Goal: Task Accomplishment & Management: Complete application form

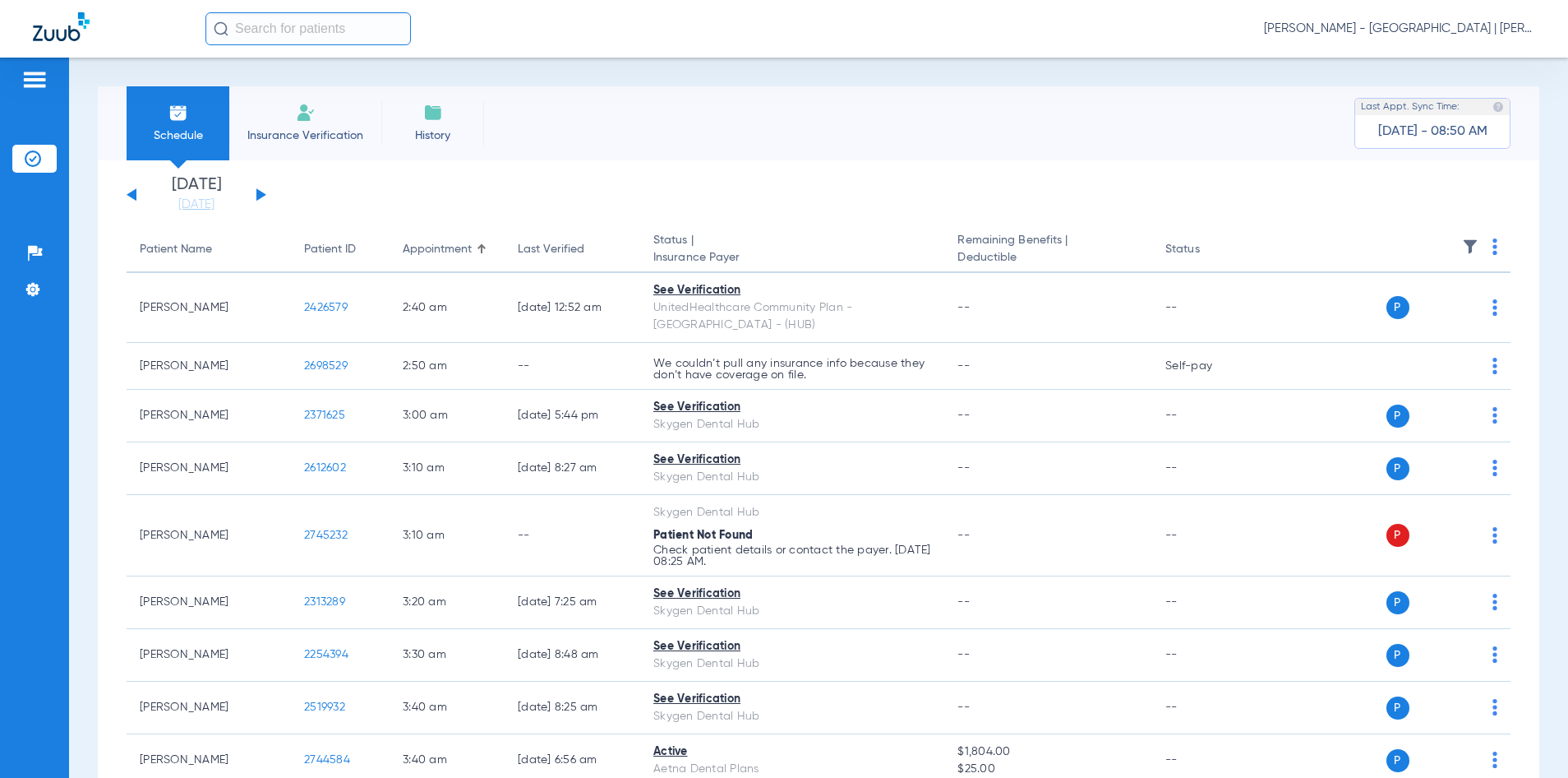
click at [267, 36] on input "text" at bounding box center [308, 29] width 206 height 33
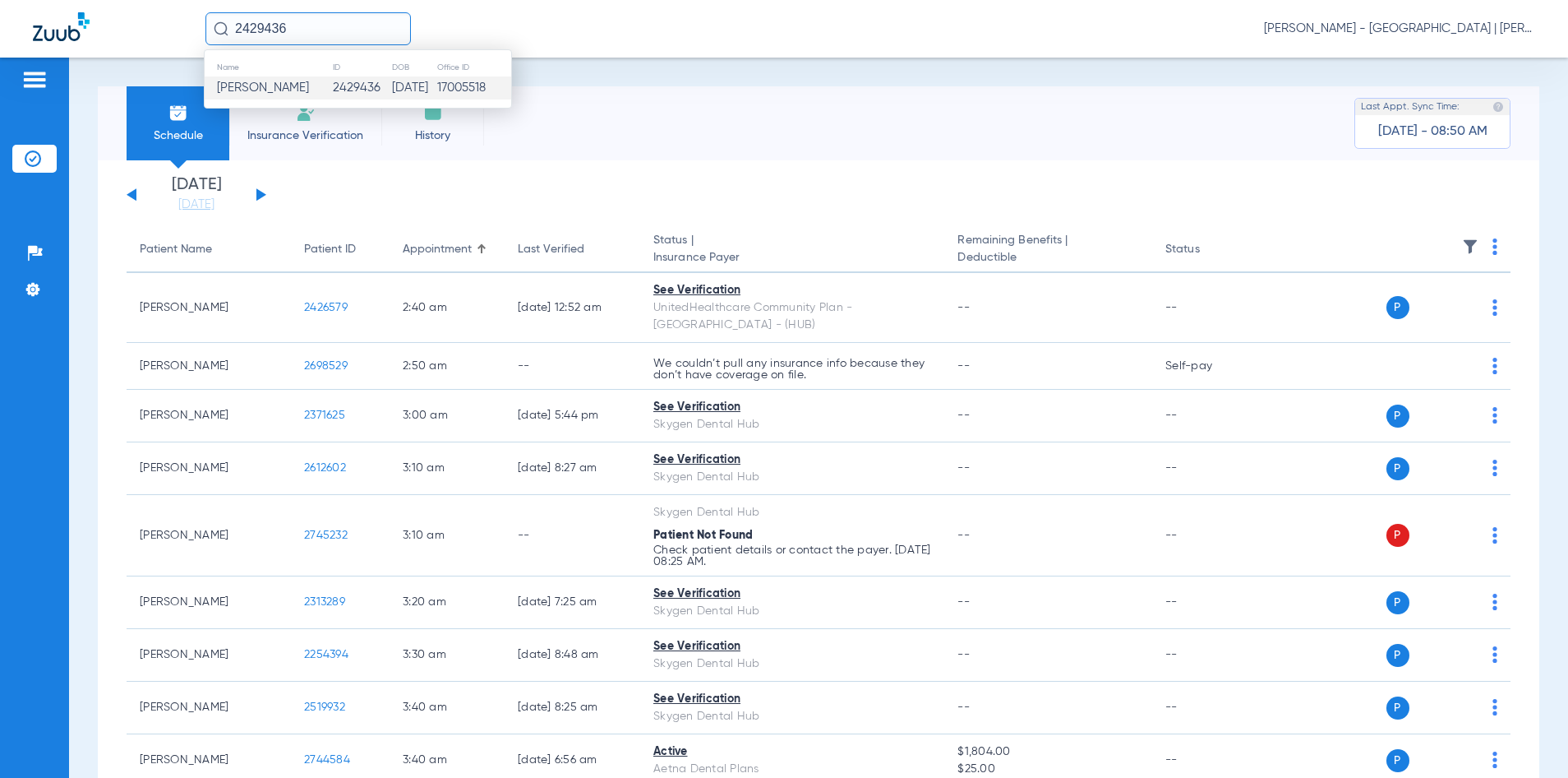
type input "2429436"
click at [391, 97] on td "[DATE]" at bounding box center [414, 87] width 46 height 23
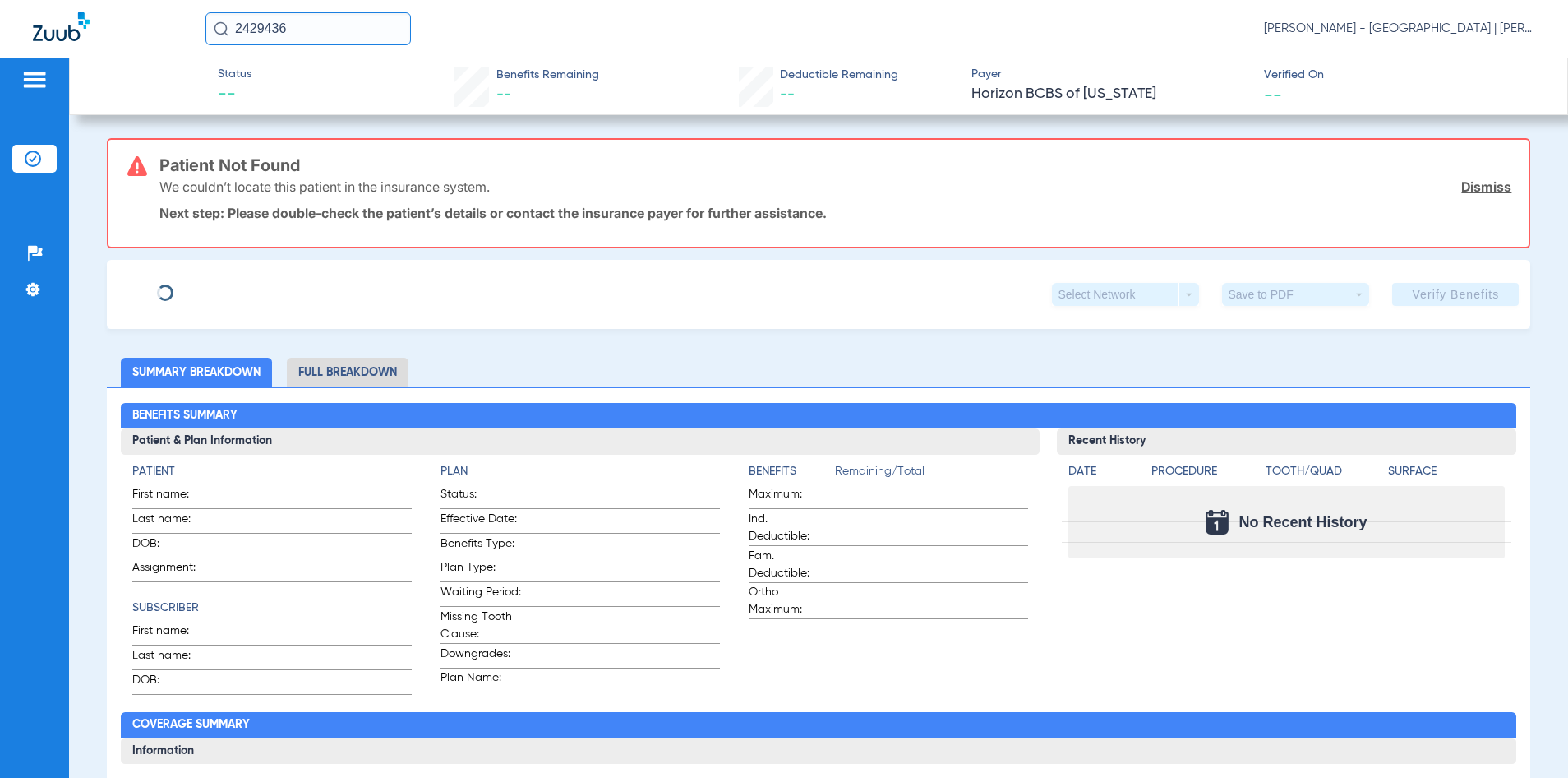
type input "[PERSON_NAME]"
type input "[DATE]"
type input "3HZN31349270"
type input "00301P0001"
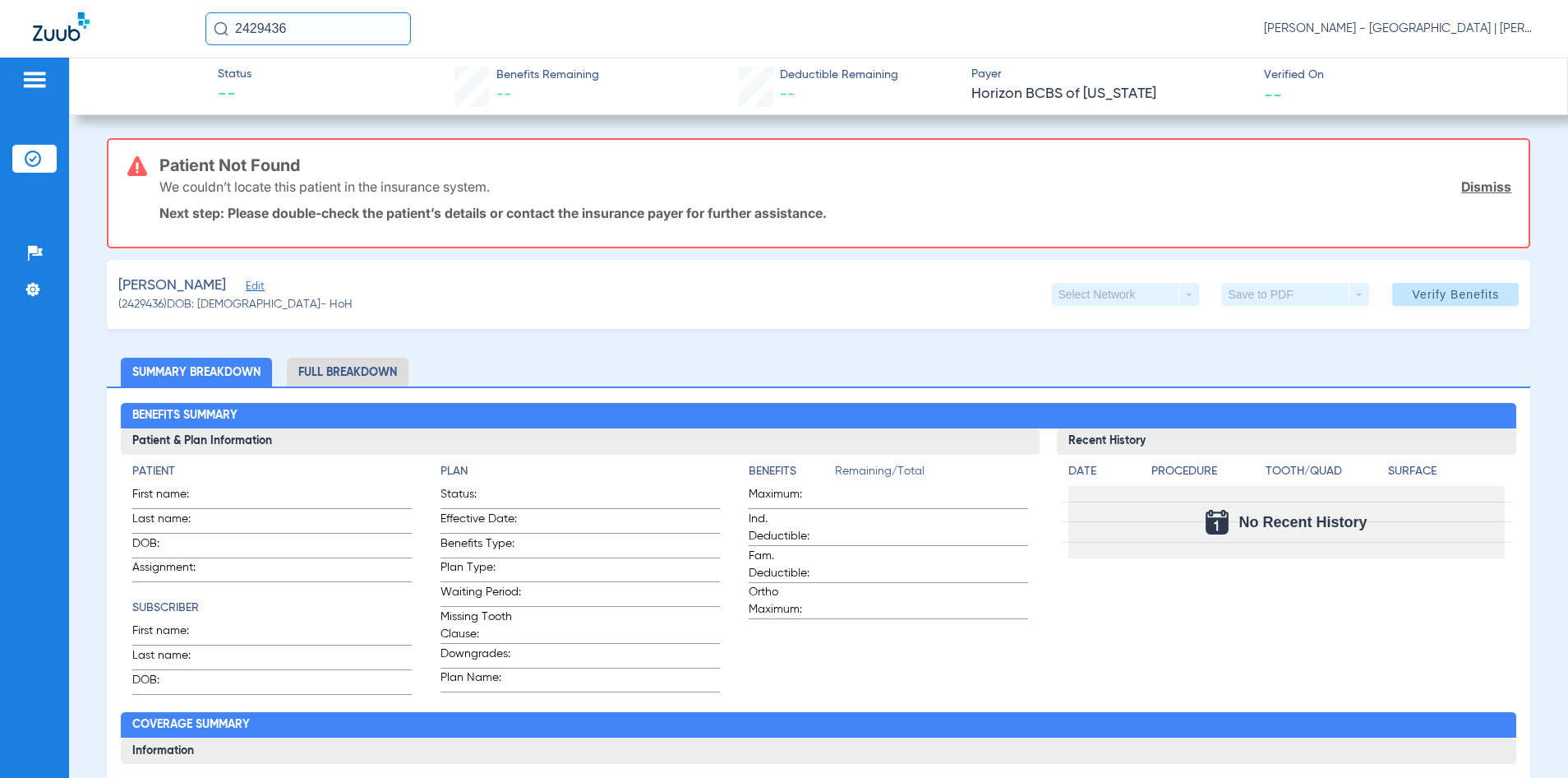
click at [261, 286] on span "Edit" at bounding box center [252, 288] width 15 height 16
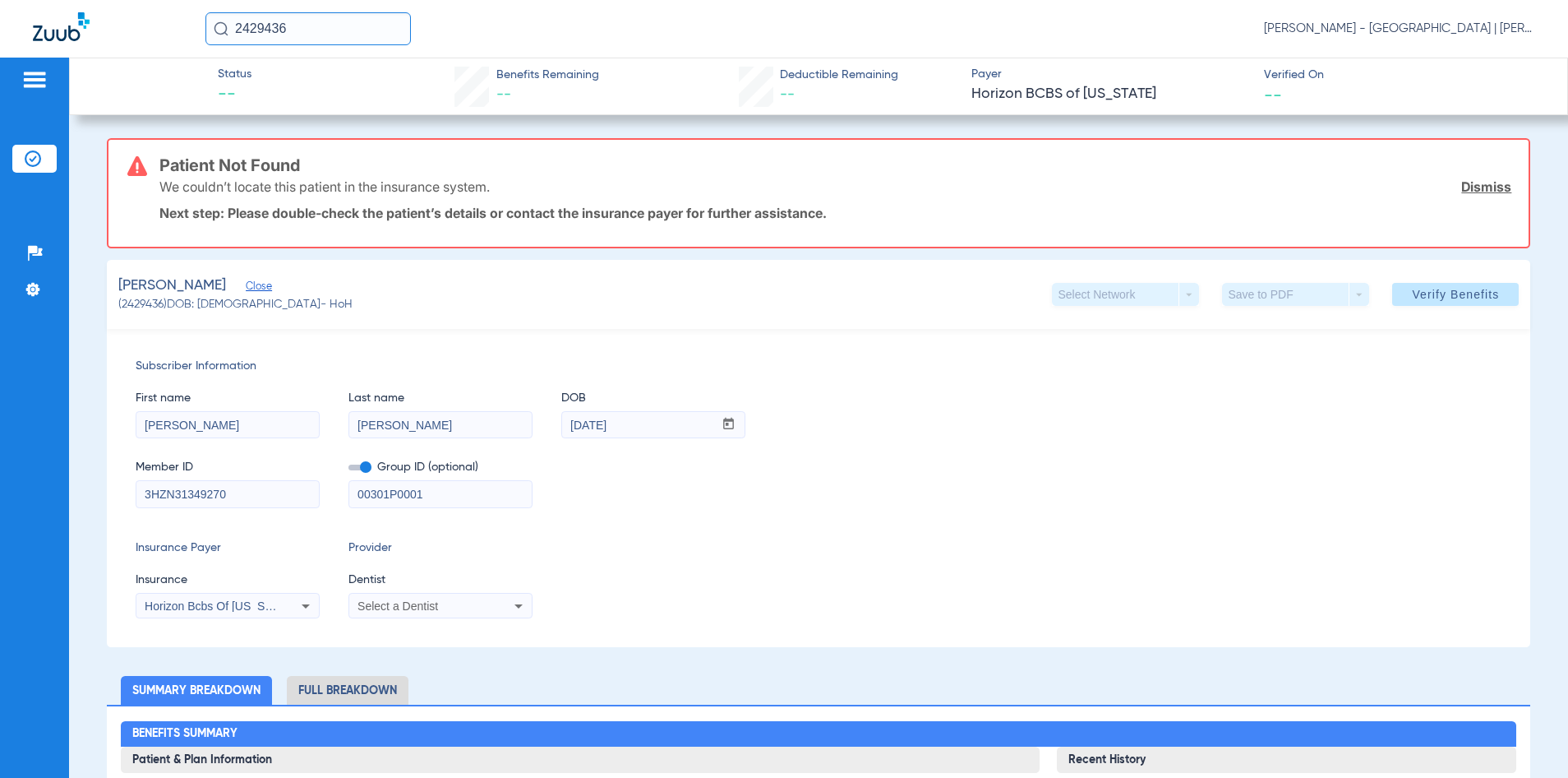
drag, startPoint x: 481, startPoint y: 501, endPoint x: 292, endPoint y: 487, distance: 189.5
click at [295, 489] on div "Member ID 3HZN31349270 Group ID (optional) 00301P0001" at bounding box center [819, 475] width 1367 height 63
drag, startPoint x: 1408, startPoint y: 288, endPoint x: 1074, endPoint y: 359, distance: 341.5
click at [1412, 296] on span "Verify Benefits" at bounding box center [1456, 294] width 87 height 13
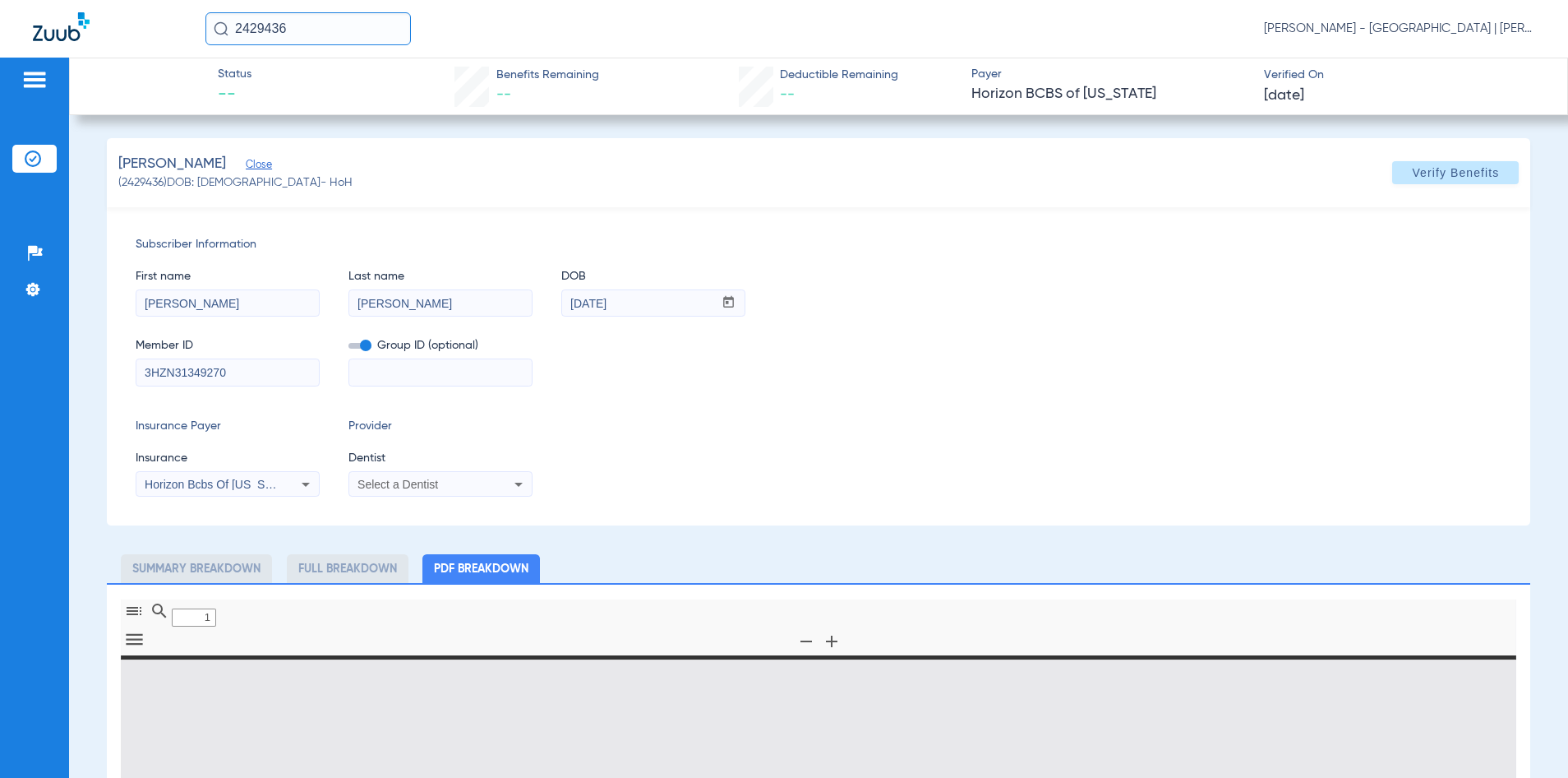
type input "0"
select select "page-width"
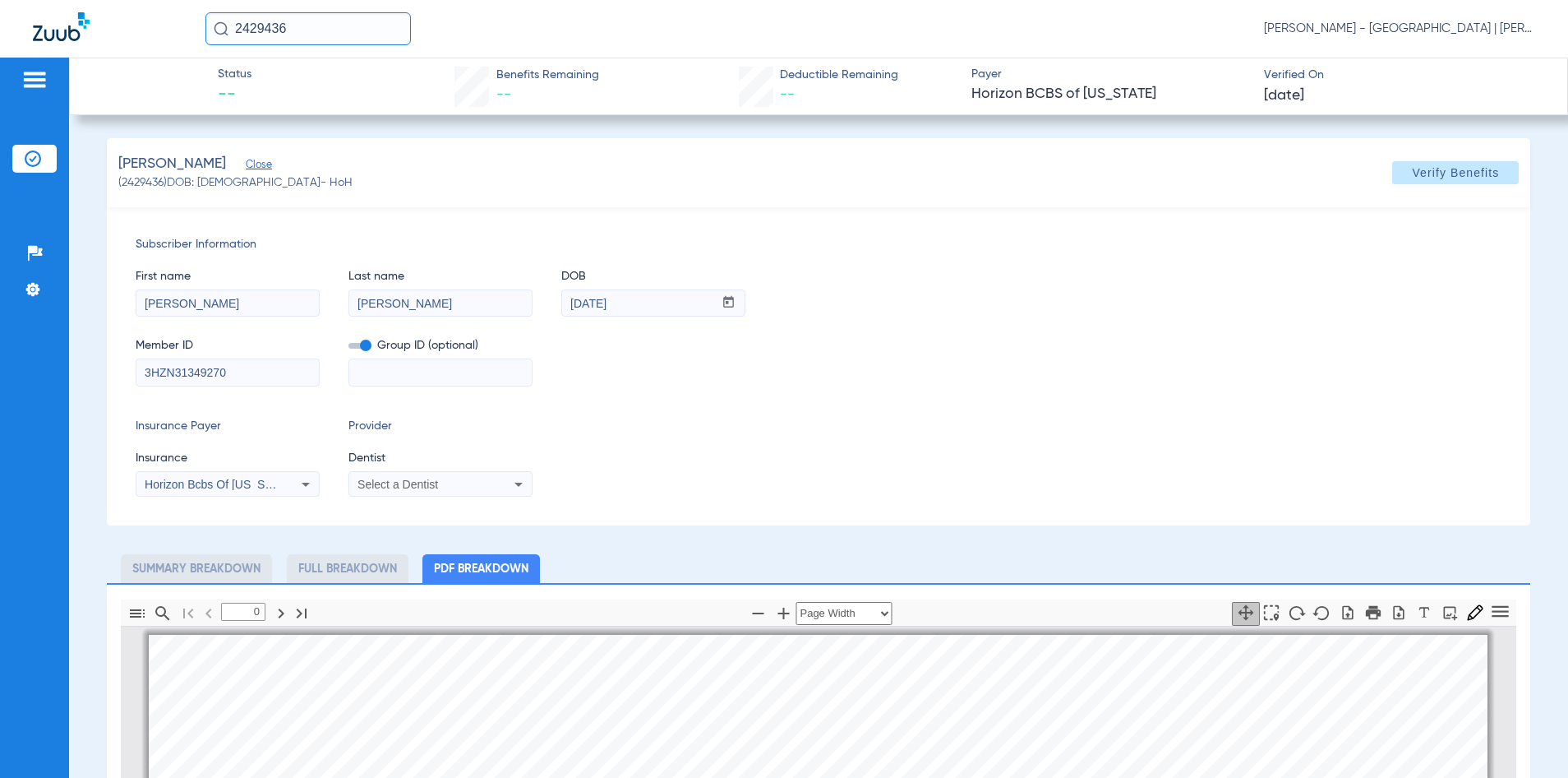
type input "1"
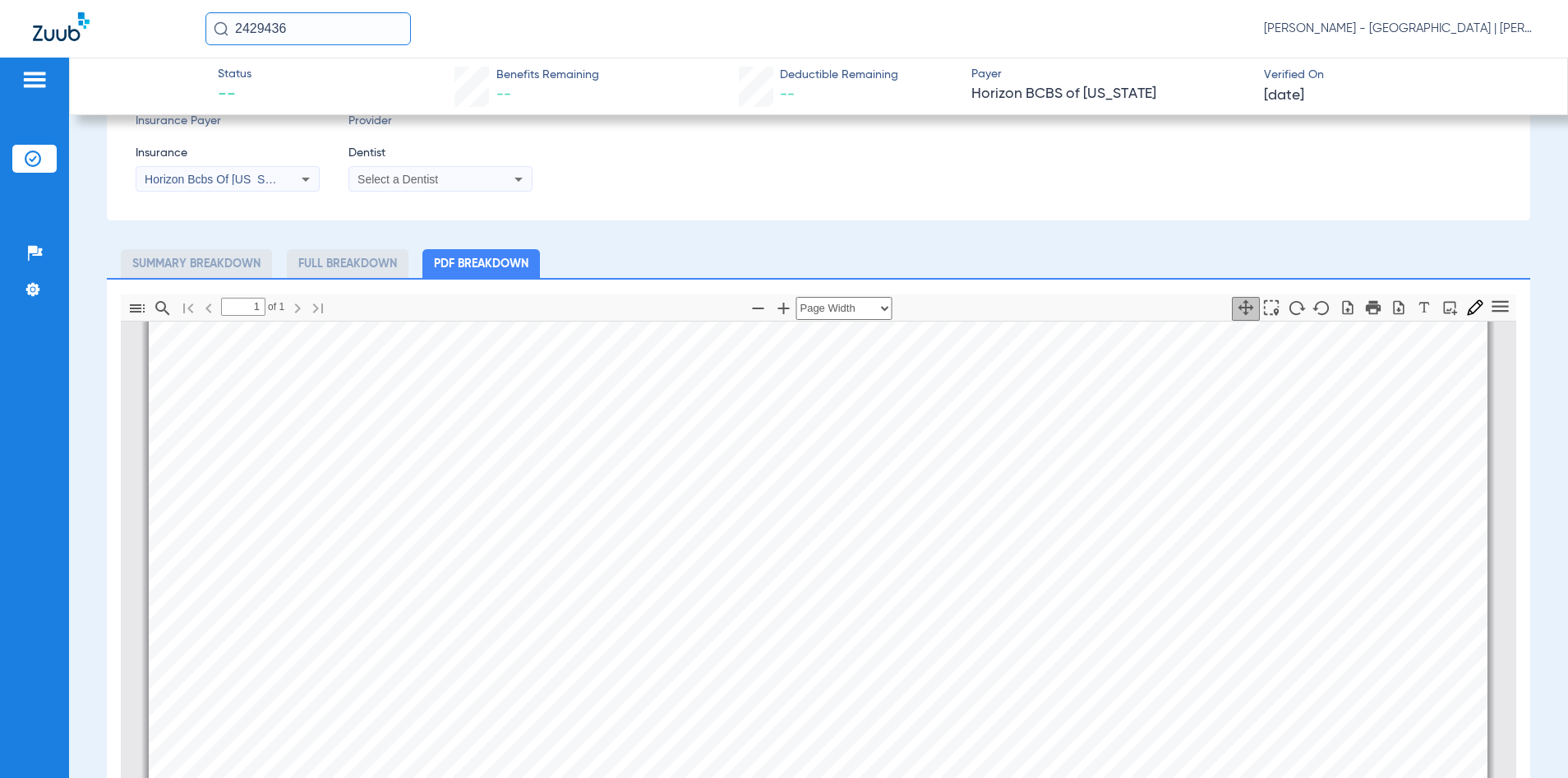
scroll to position [329, 0]
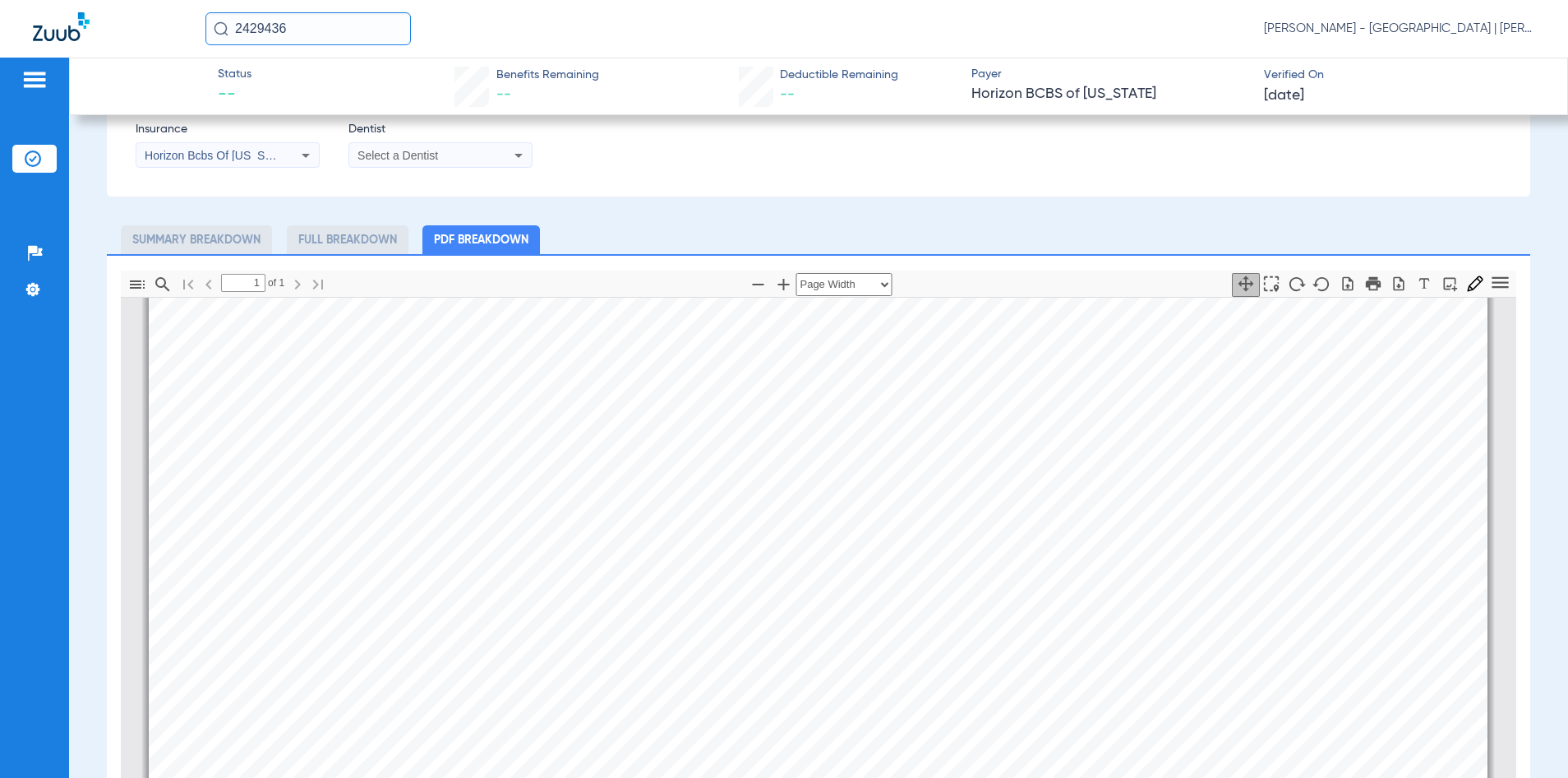
click at [270, 31] on input "2429436" at bounding box center [308, 29] width 206 height 33
click at [1406, 204] on div "[PERSON_NAME] (2429436) DOB: [DEMOGRAPHIC_DATA] - HoH Verify Benefits Subscribe…" at bounding box center [819, 436] width 1425 height 1253
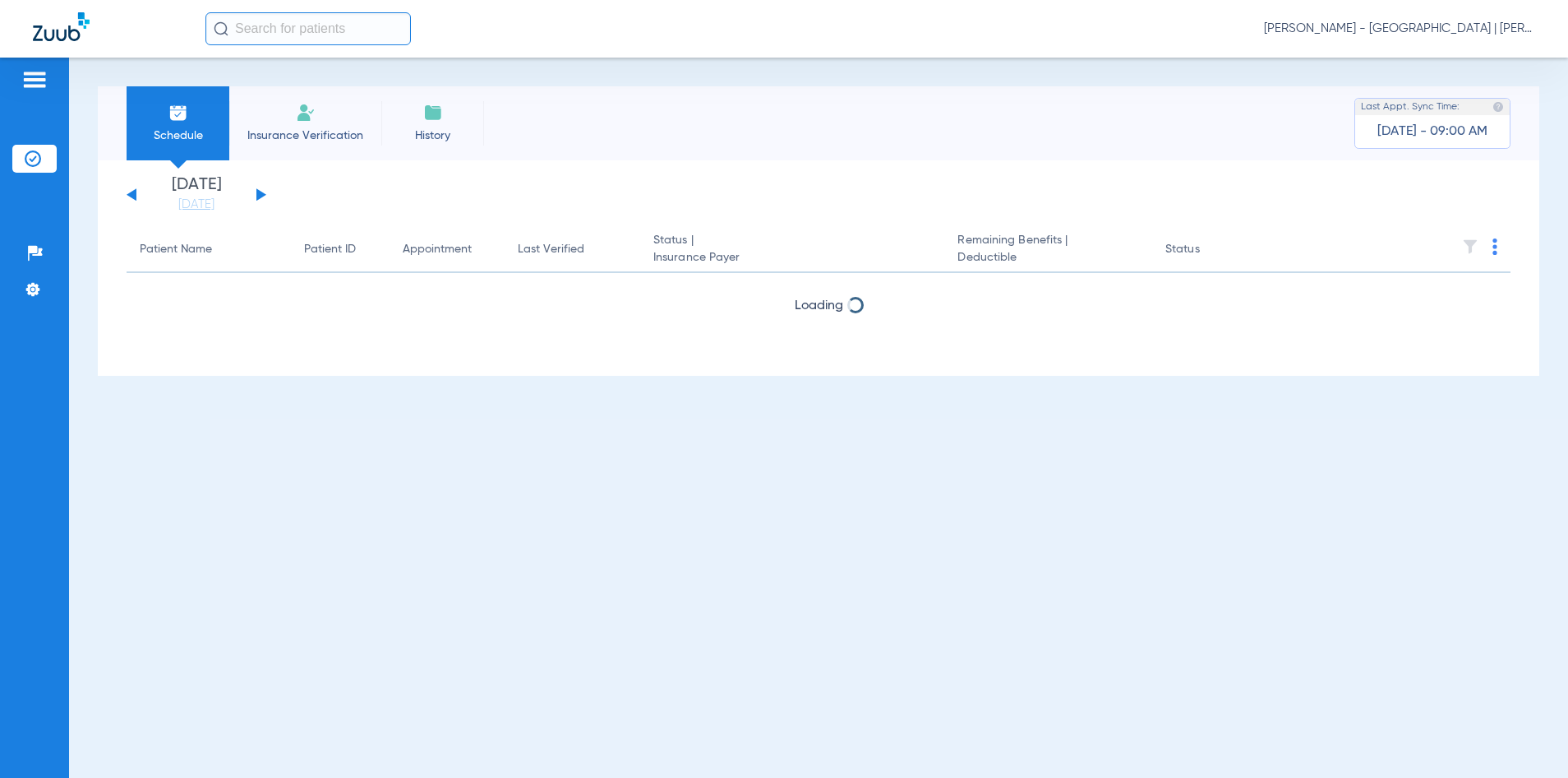
click at [304, 26] on input "text" at bounding box center [308, 29] width 206 height 33
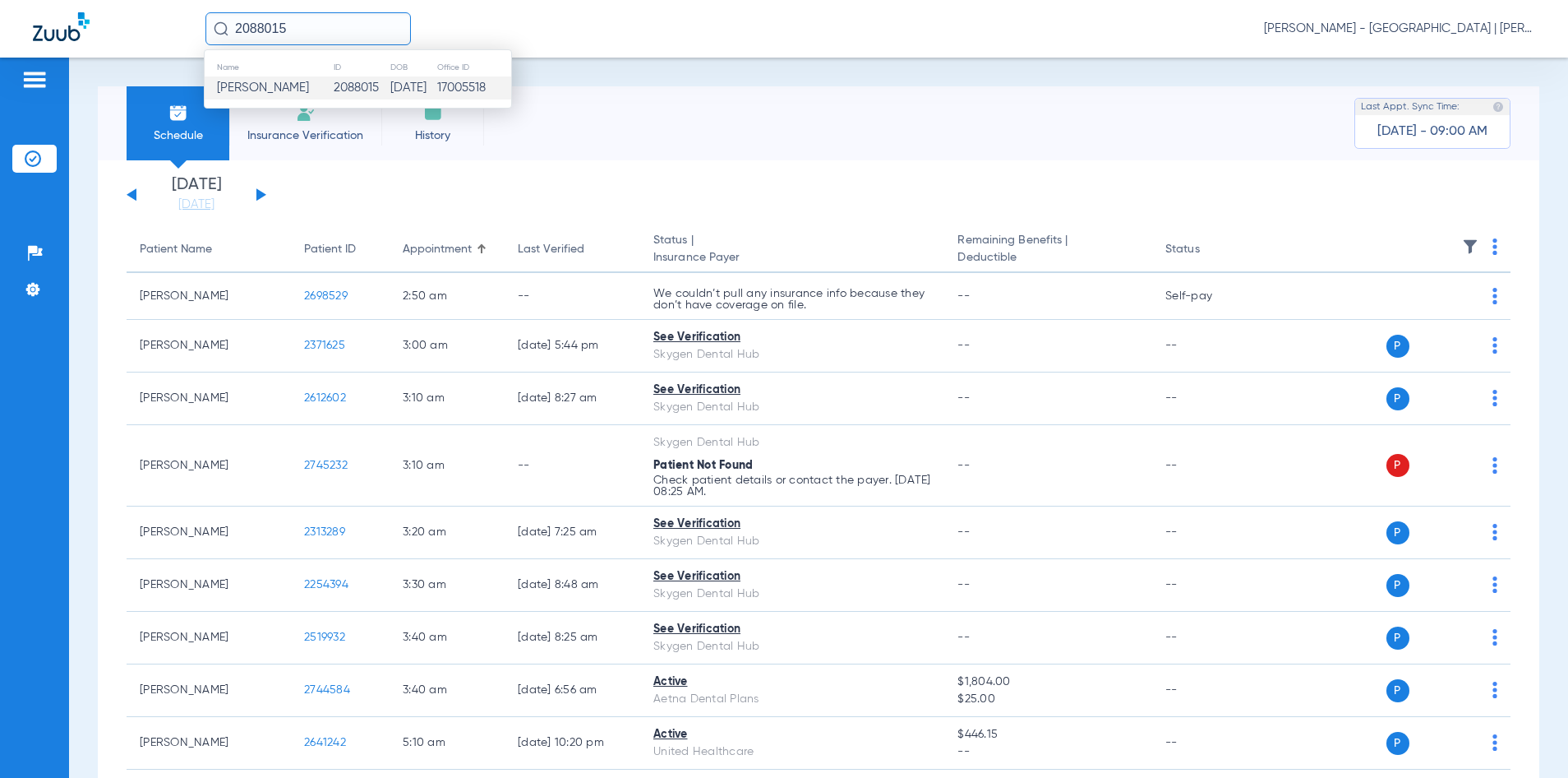
type input "2088015"
click at [333, 86] on td "2088015" at bounding box center [361, 87] width 57 height 23
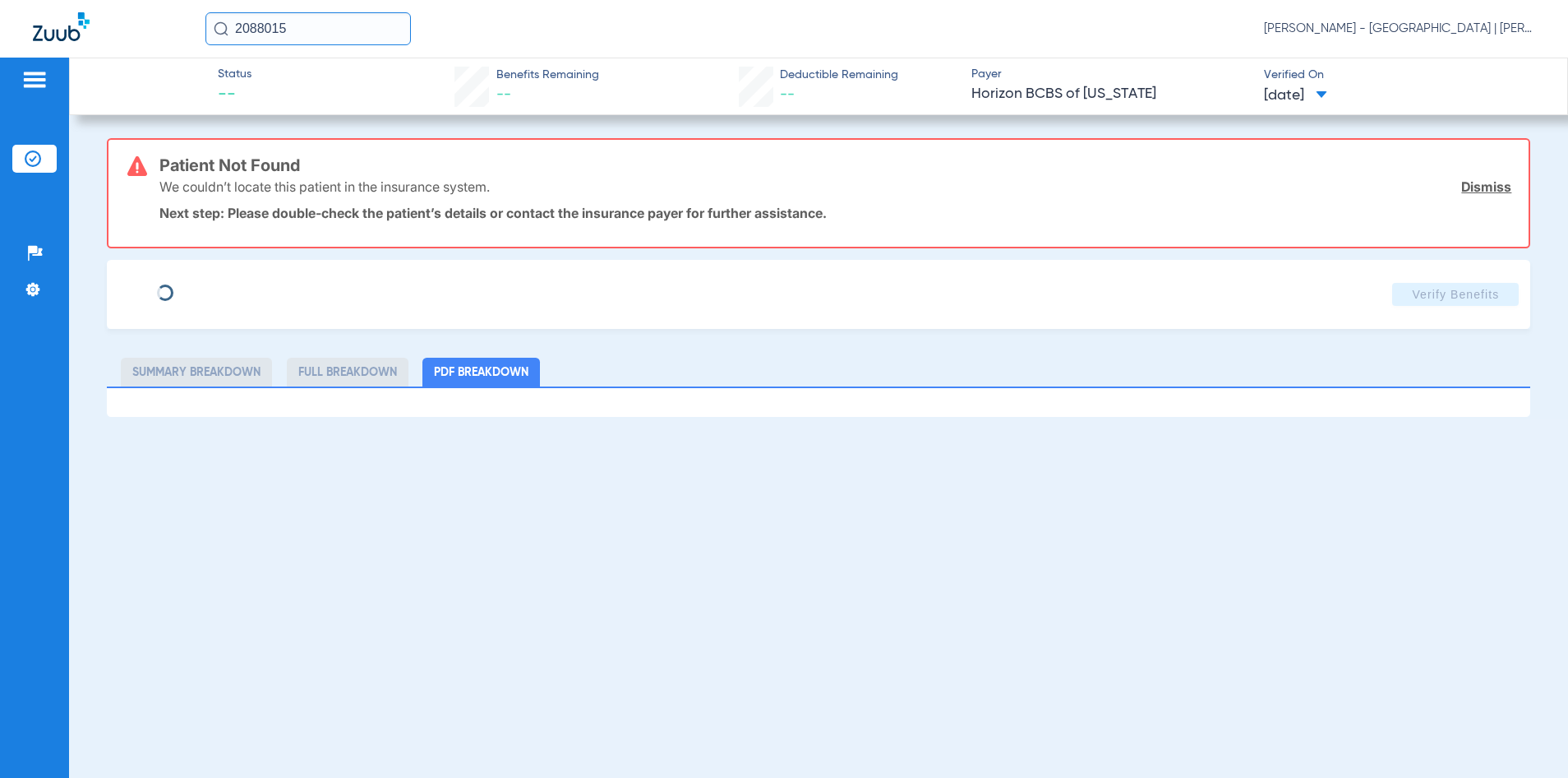
type input "TATANISHA"
type input "WRIGHT"
type input "03/30/1972"
type input "3HZN94274850"
type input "0967010001"
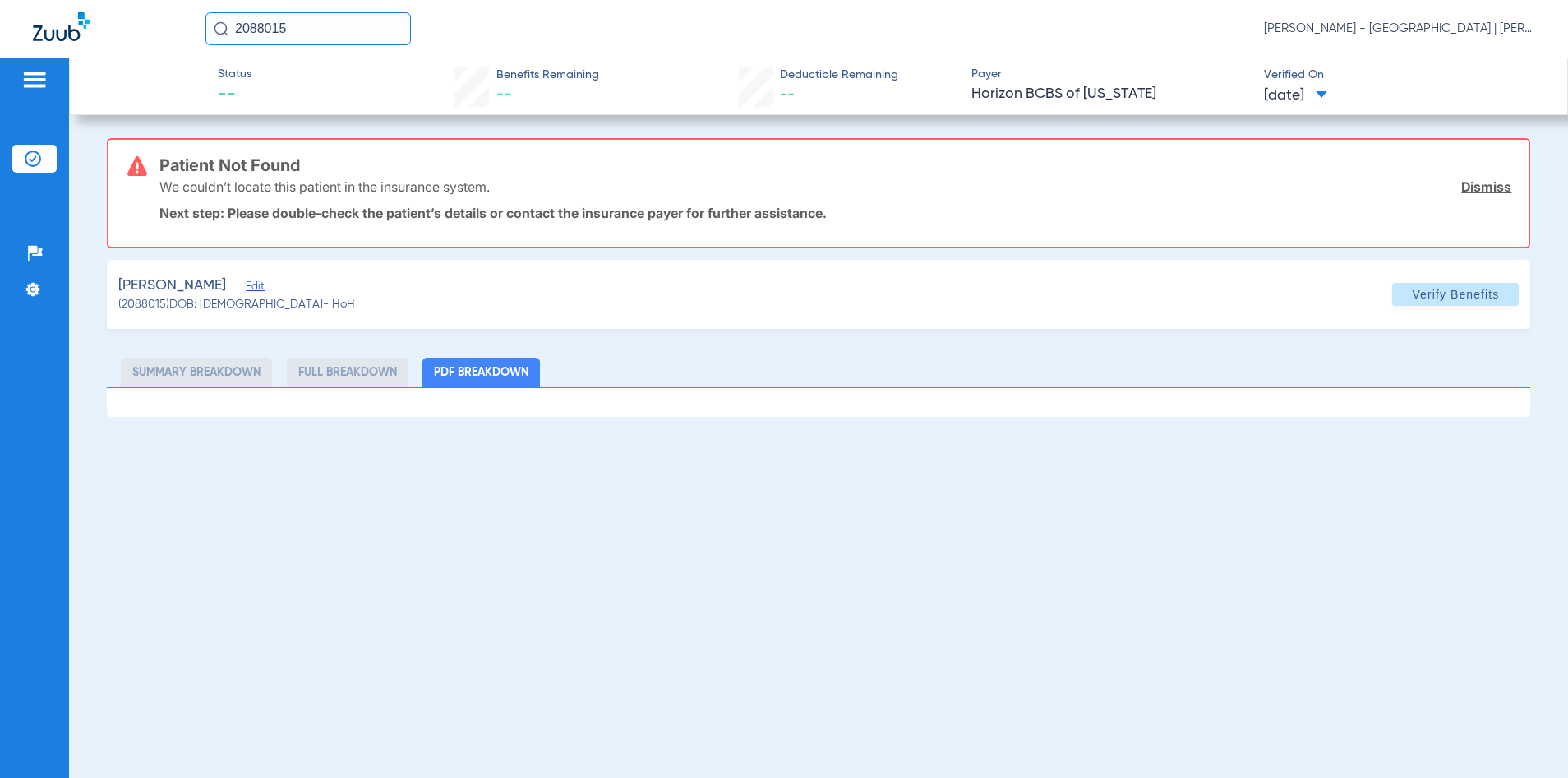
click at [261, 284] on span "Edit" at bounding box center [252, 288] width 15 height 16
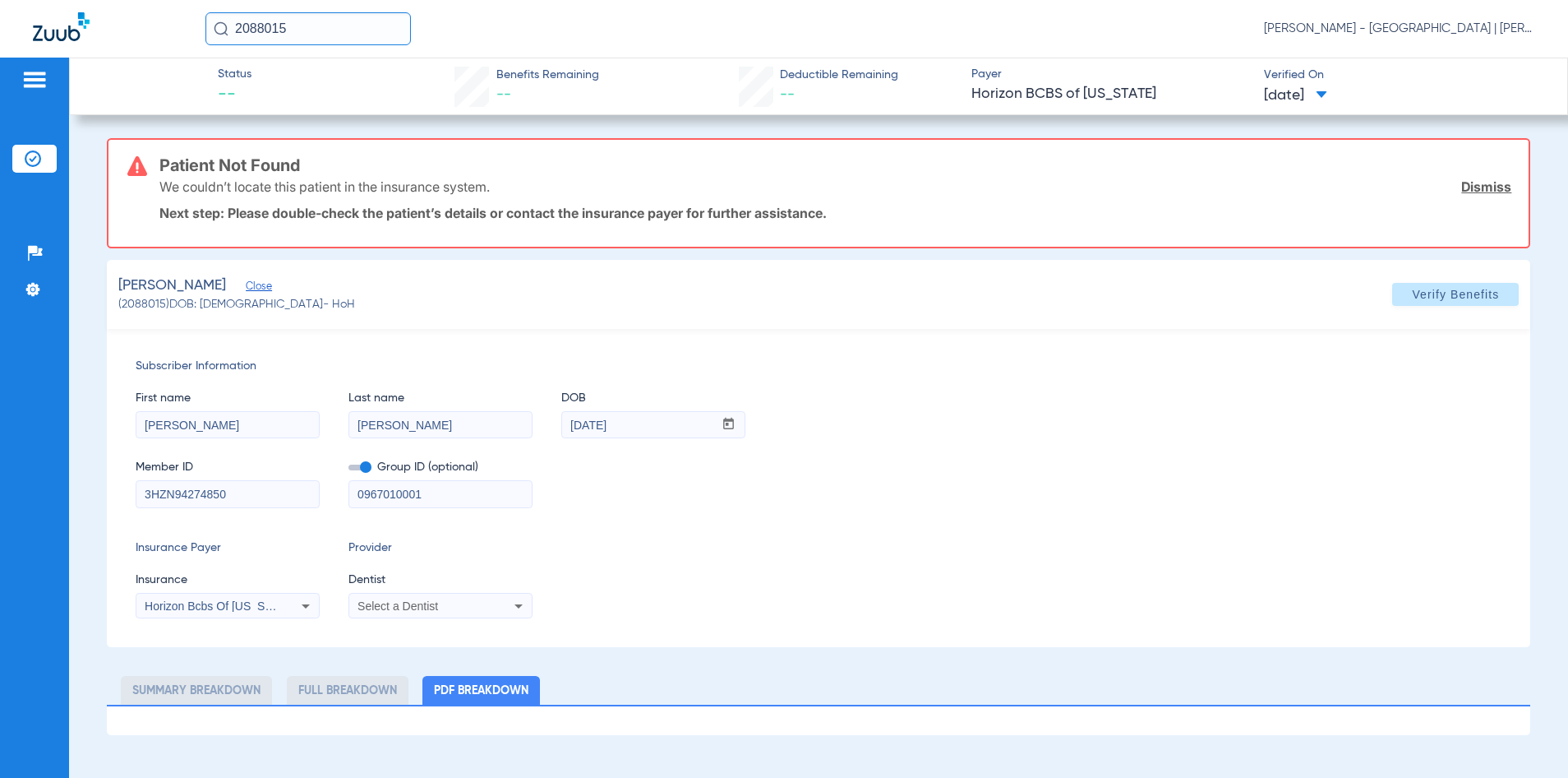
drag, startPoint x: 440, startPoint y: 496, endPoint x: 227, endPoint y: 496, distance: 213.0
click at [227, 496] on div "Member ID 3HZN94274850 Group ID (optional) 0967010001" at bounding box center [819, 475] width 1367 height 63
drag, startPoint x: 1443, startPoint y: 288, endPoint x: 1410, endPoint y: 295, distance: 33.7
click at [1440, 289] on span "Verify Benefits" at bounding box center [1456, 294] width 87 height 13
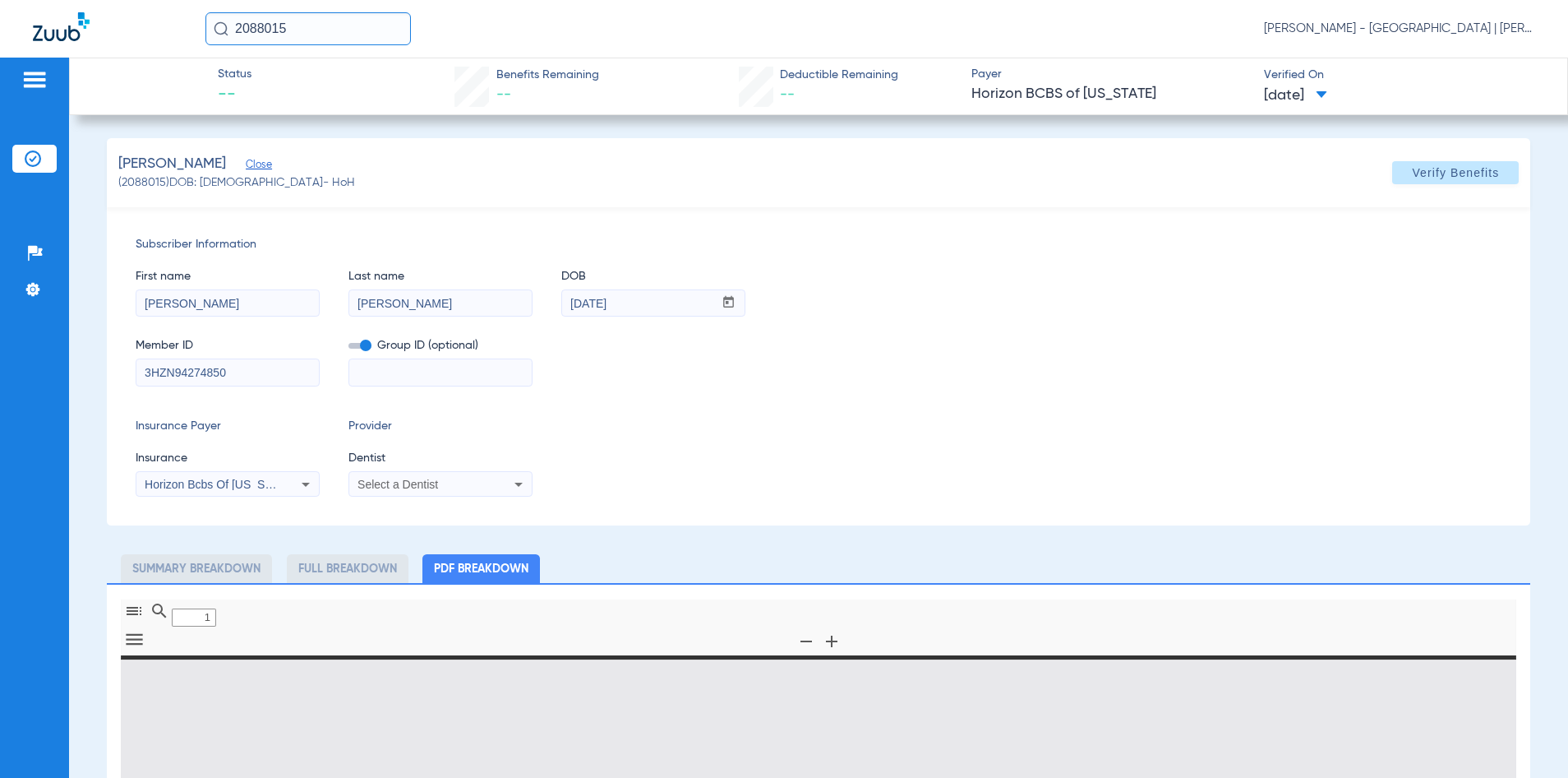
type input "0"
select select "page-width"
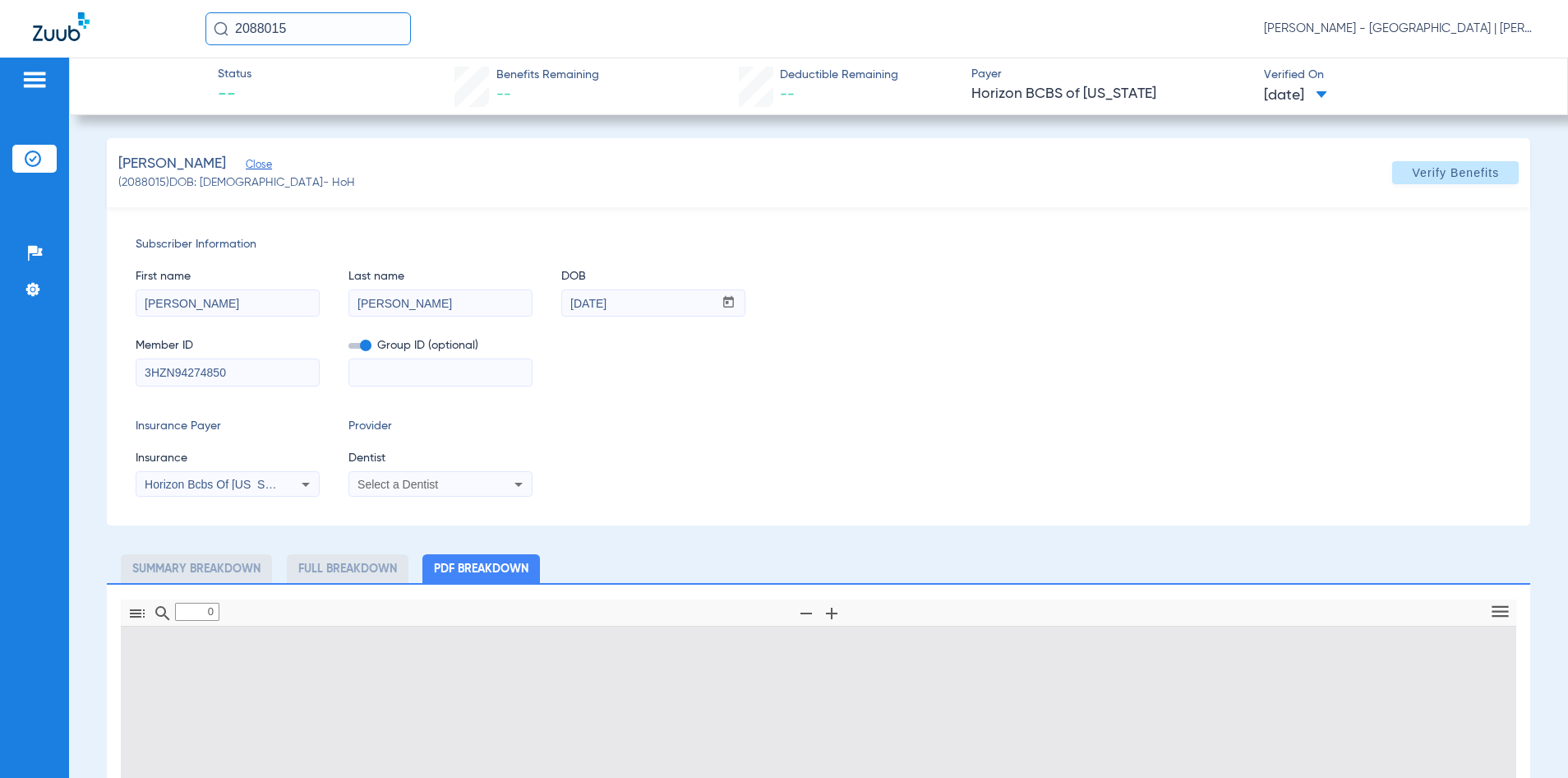
type input "1"
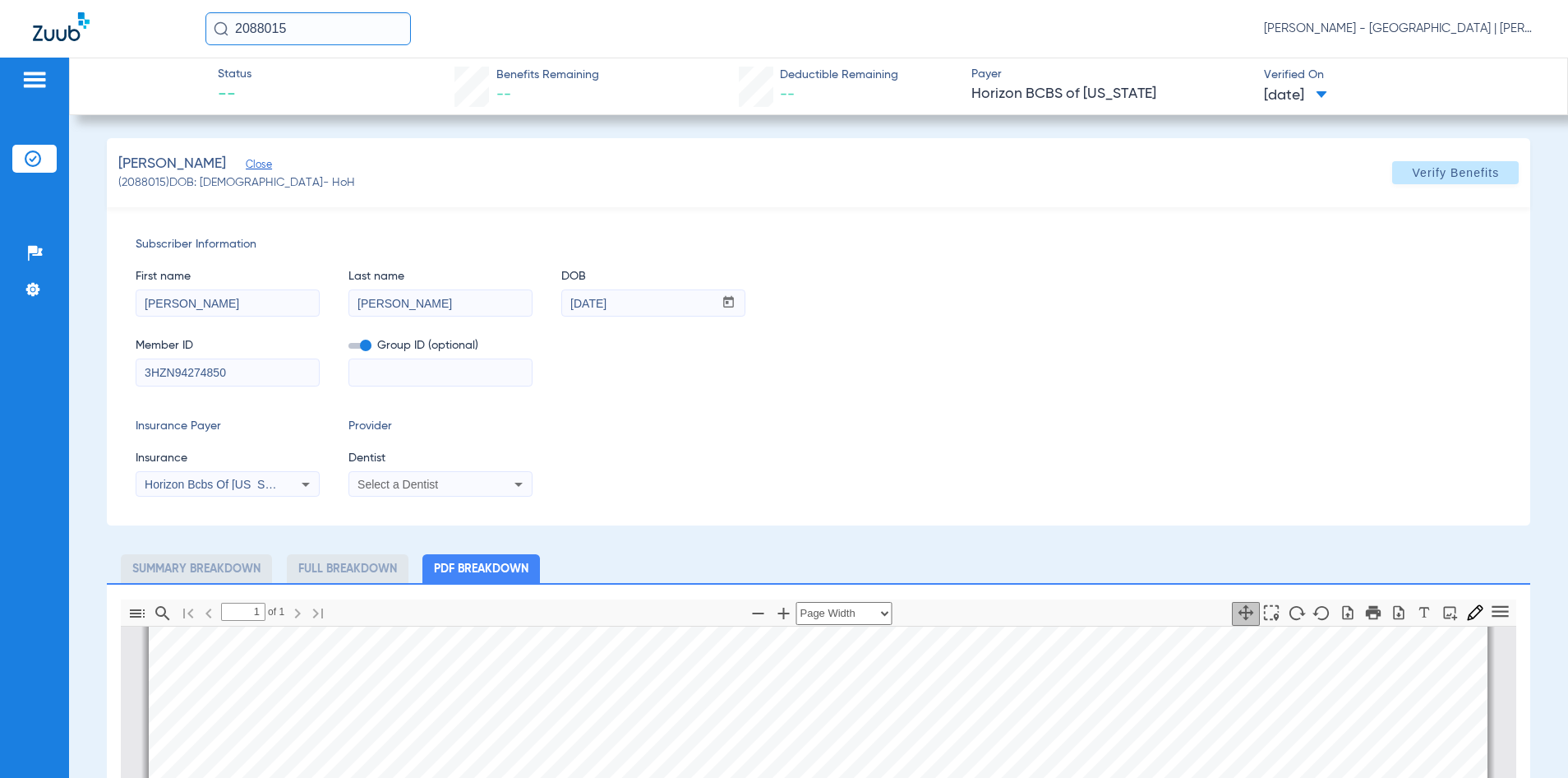
click at [260, 27] on input "2088015" at bounding box center [308, 29] width 206 height 33
type input "2264790"
click at [309, 82] on td "Jahnae Hazard" at bounding box center [268, 87] width 127 height 23
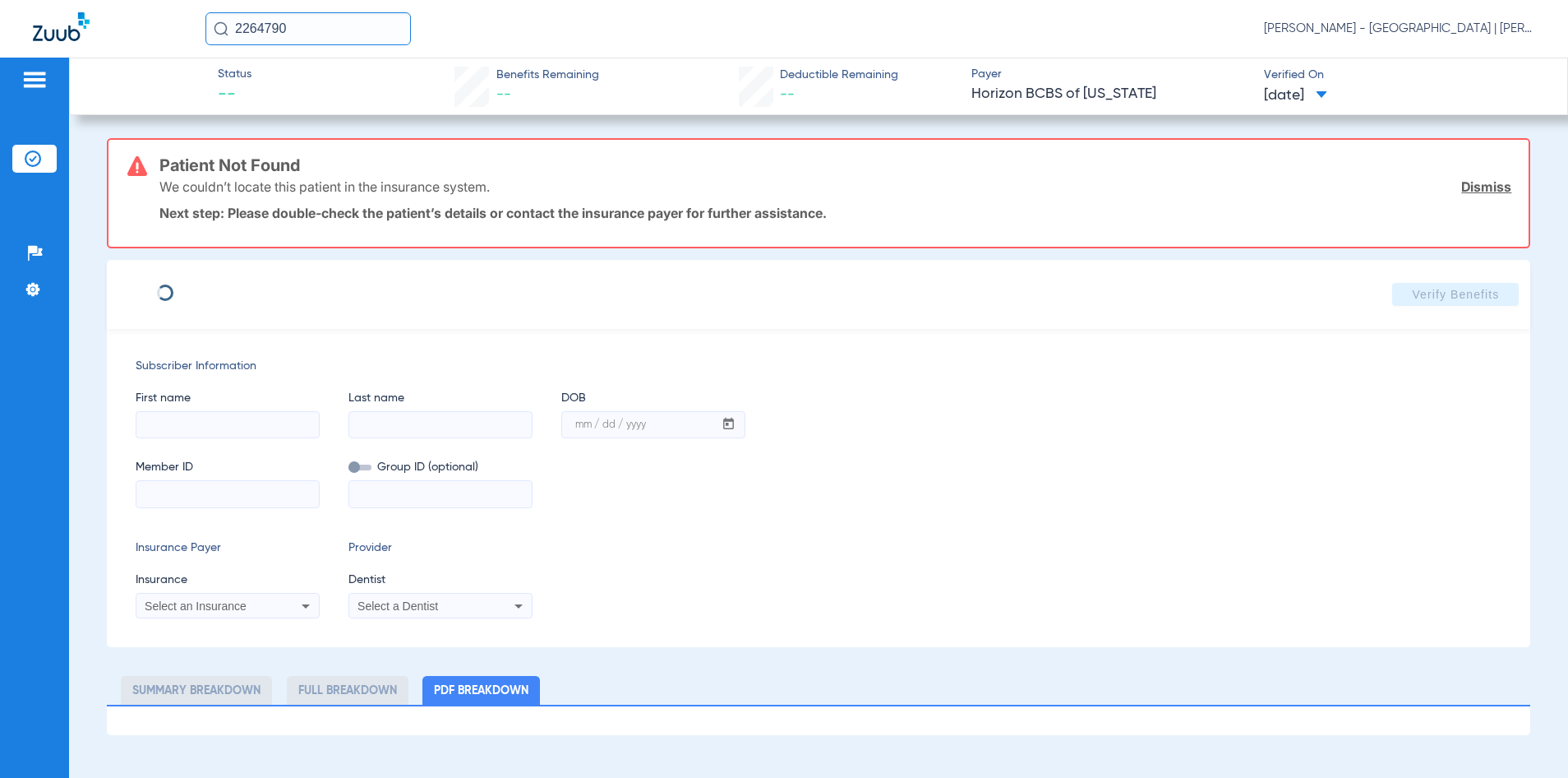
type input "Jahnae"
type input "Hazard"
type input "07/14/2004"
type input "3HZN81229730"
type input "0851360009"
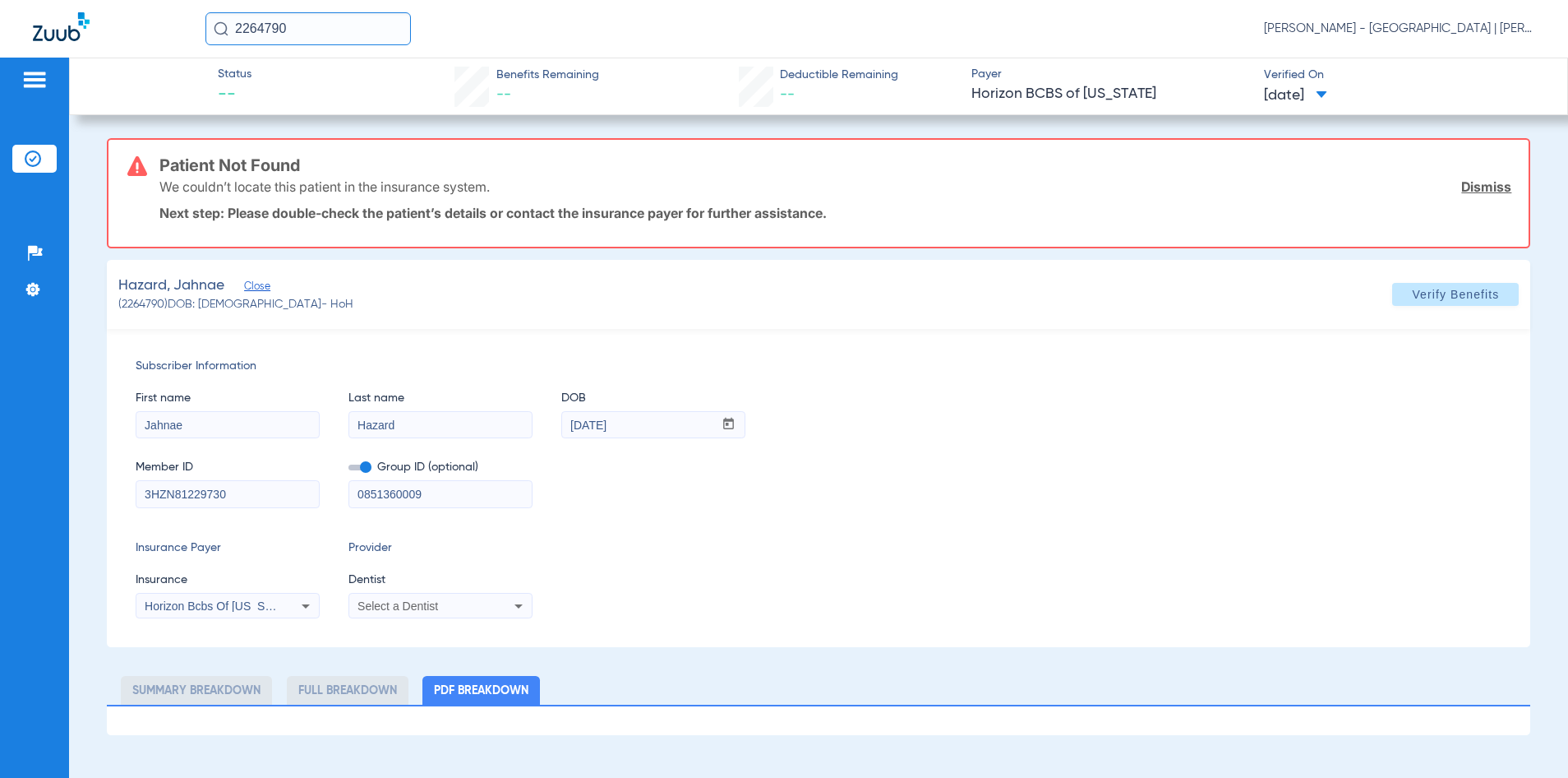
drag, startPoint x: 444, startPoint y: 500, endPoint x: 314, endPoint y: 493, distance: 130.2
click at [323, 502] on div "Member ID 3HZN81229730 Group ID (optional) 0851360009" at bounding box center [819, 475] width 1367 height 63
click at [1494, 290] on span "Verify Benefits" at bounding box center [1456, 294] width 87 height 13
